Goal: Transaction & Acquisition: Book appointment/travel/reservation

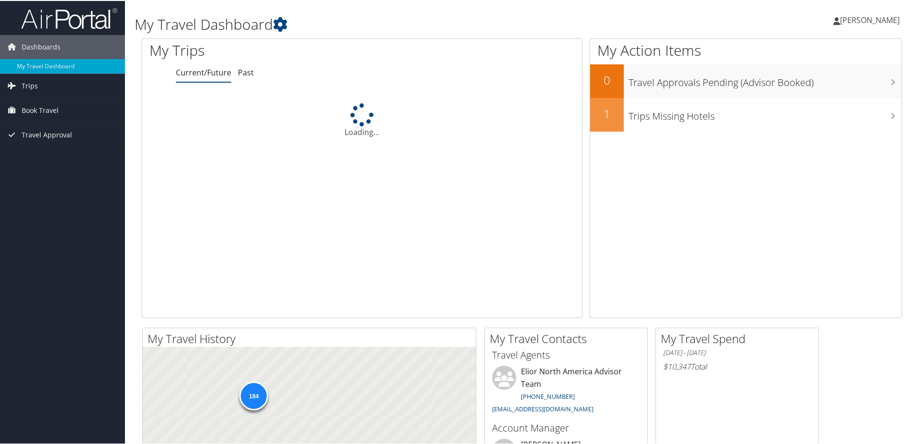
click at [50, 108] on span "Book Travel" at bounding box center [40, 110] width 37 height 24
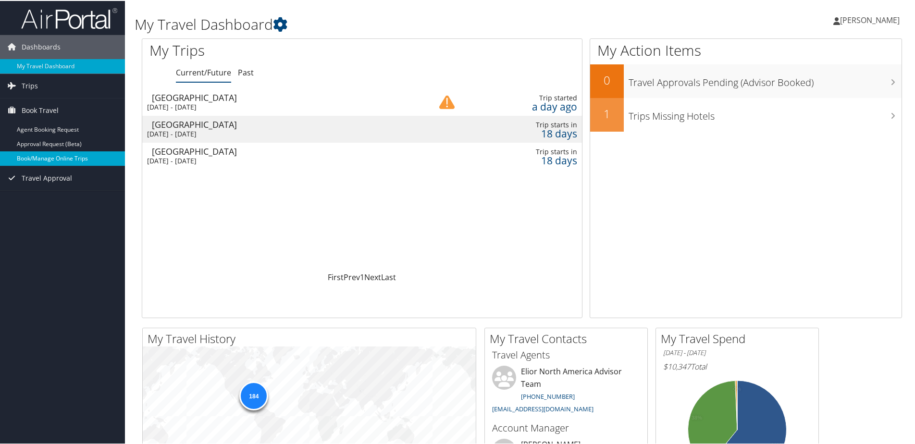
click at [54, 154] on link "Book/Manage Online Trips" at bounding box center [62, 157] width 125 height 14
